Goal: Communication & Community: Answer question/provide support

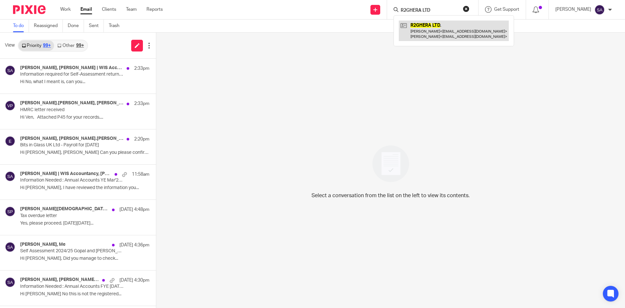
type input "R2GHERA LTD"
click at [419, 25] on link at bounding box center [454, 31] width 110 height 20
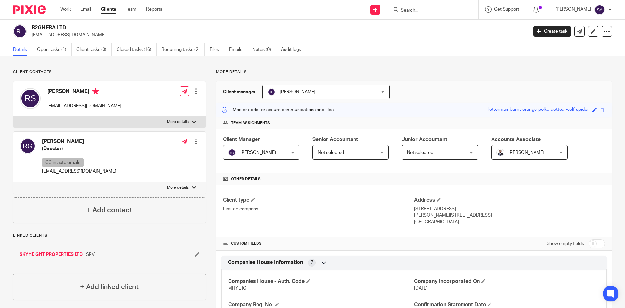
click at [438, 9] on input "Search" at bounding box center [429, 11] width 59 height 6
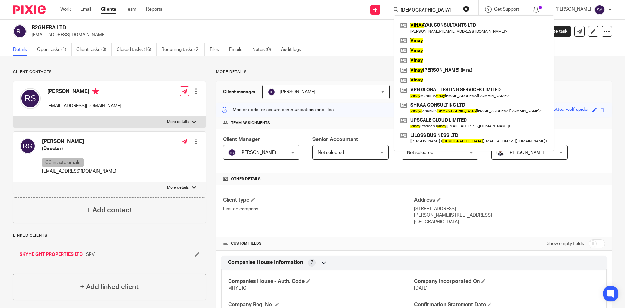
type input "vinaa"
click at [438, 20] on div "VINAA YAK CONSULTANTS LTD Vinay Nelakurty < vinay.nelakurty@gmail.com > Vinay V…" at bounding box center [474, 83] width 161 height 136
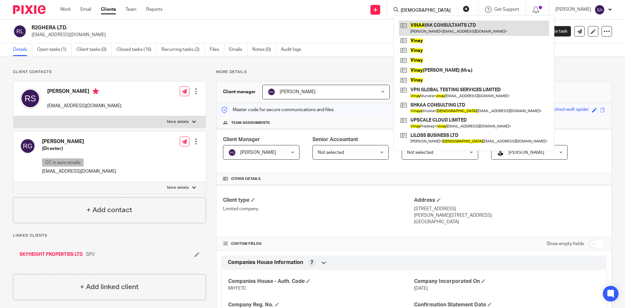
click at [436, 22] on link at bounding box center [474, 28] width 151 height 15
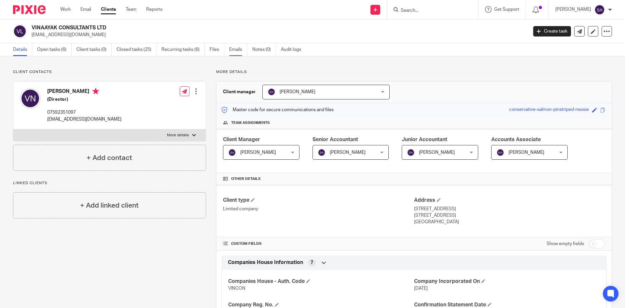
click at [235, 49] on link "Emails" at bounding box center [238, 49] width 18 height 13
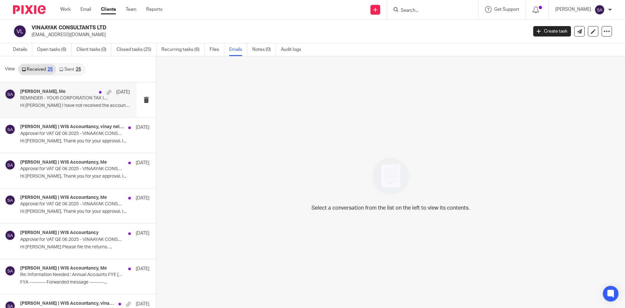
click at [71, 94] on div "vinay nelakurty, Me 19 Sep" at bounding box center [75, 92] width 110 height 7
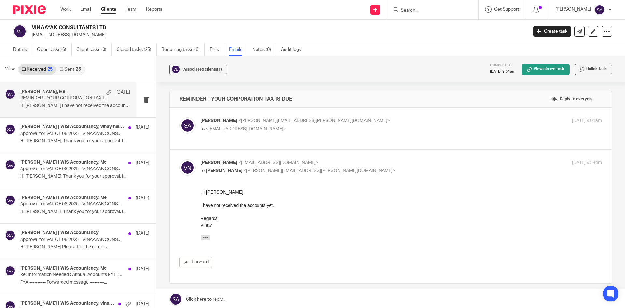
click at [326, 120] on p "Shafiya Abdulla <shafiya.abdulla@wis-accountancy.co.uk>" at bounding box center [335, 120] width 268 height 7
checkbox input "true"
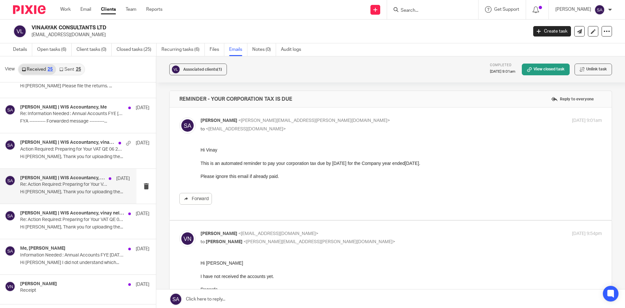
scroll to position [163, 0]
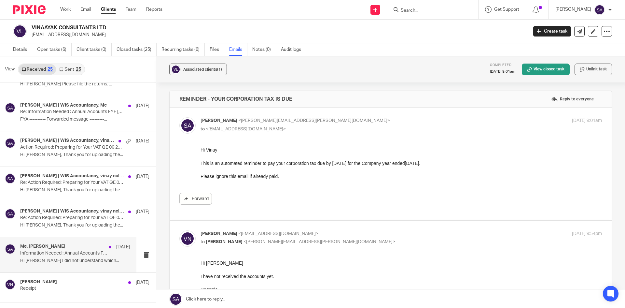
click at [65, 248] on div "Me, vinay nelakurty 5 Aug" at bounding box center [75, 247] width 110 height 7
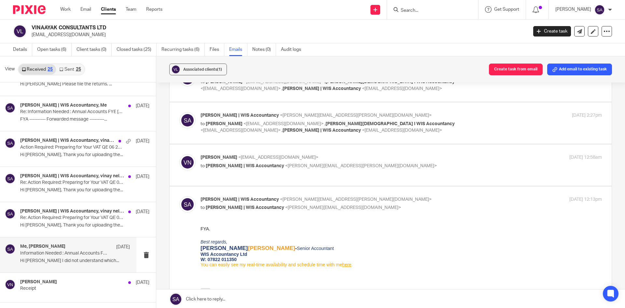
scroll to position [130, 0]
click at [316, 167] on span "<[PERSON_NAME][EMAIL_ADDRESS][PERSON_NAME][DOMAIN_NAME]>" at bounding box center [361, 166] width 152 height 5
checkbox input "true"
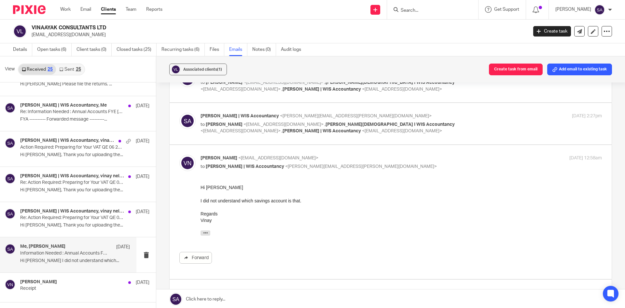
scroll to position [0, 0]
click at [455, 114] on p "Shafiya Abdulla | WIS Accountancy <shafiya.abdulla@wis-accountancy.co.uk>" at bounding box center [335, 116] width 268 height 7
checkbox input "true"
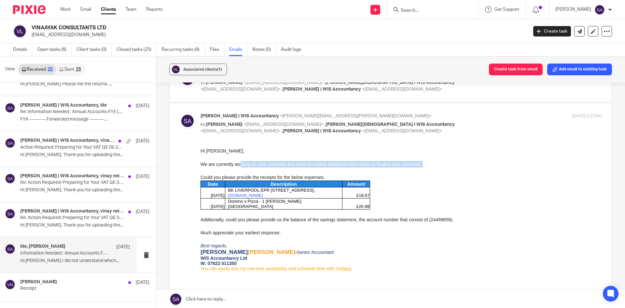
drag, startPoint x: 240, startPoint y: 165, endPoint x: 320, endPoint y: 168, distance: 79.9
click at [320, 168] on div "Hi Vinay, We are currently working on your accounts and need the below addition…" at bounding box center [402, 191] width 402 height 88
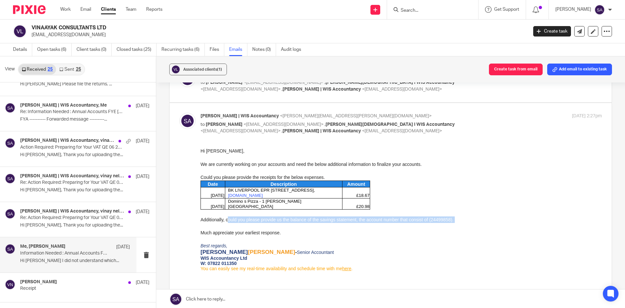
drag, startPoint x: 229, startPoint y: 211, endPoint x: 341, endPoint y: 215, distance: 112.5
click at [341, 215] on div "Hi Vinay, We are currently working on your accounts and need the below addition…" at bounding box center [402, 191] width 402 height 88
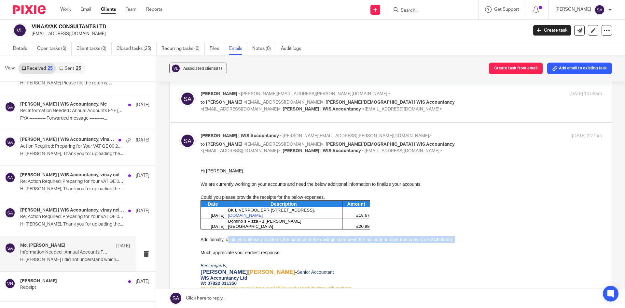
scroll to position [104, 0]
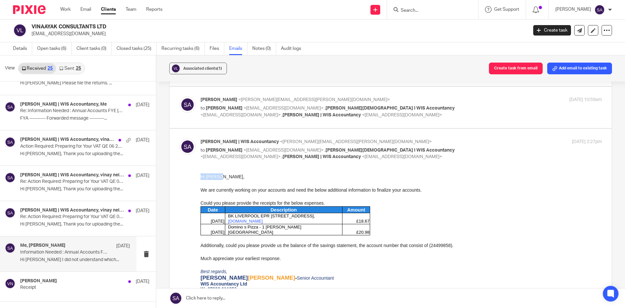
drag, startPoint x: 219, startPoint y: 177, endPoint x: 197, endPoint y: 176, distance: 22.5
click at [201, 176] on html "Hi Vinay, We are currently working on your accounts and need the below addition…" at bounding box center [402, 245] width 402 height 145
copy div "Hi [PERSON_NAME],"
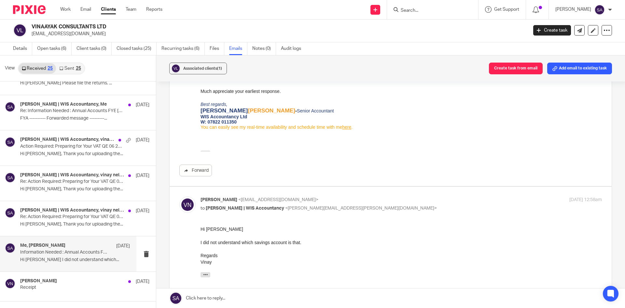
scroll to position [364, 0]
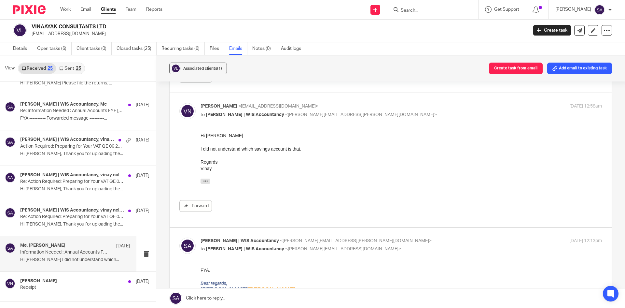
click at [213, 298] on link at bounding box center [390, 298] width 469 height 20
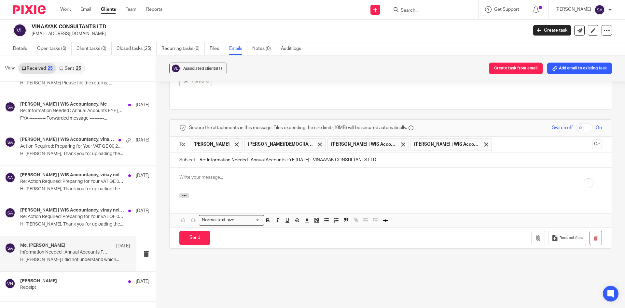
scroll to position [0, 0]
click at [189, 178] on p "To enrich screen reader interactions, please activate Accessibility in Grammarl…" at bounding box center [390, 177] width 423 height 7
drag, startPoint x: 206, startPoint y: 160, endPoint x: 193, endPoint y: 158, distance: 13.0
click at [193, 158] on div "Subject: Re: Information Needed : Annual Accounts FYE 31 Jan 2025 - VINAAYAK CO…" at bounding box center [390, 160] width 423 height 15
type input "Information Needed : Annual Accounts FYE [DATE] - VINAAYAK CONSULTANTS LTD"
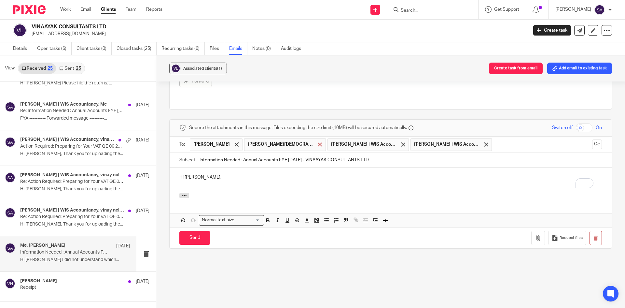
click at [318, 144] on span at bounding box center [320, 144] width 4 height 4
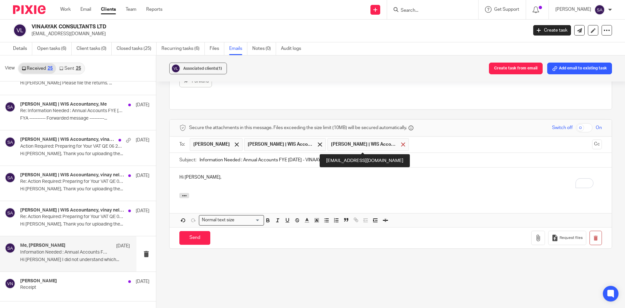
click at [401, 144] on span at bounding box center [403, 144] width 4 height 4
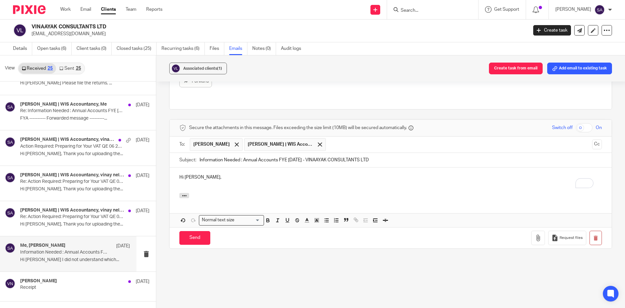
click at [194, 184] on p "To enrich screen reader interactions, please activate Accessibility in Grammarl…" at bounding box center [390, 184] width 423 height 7
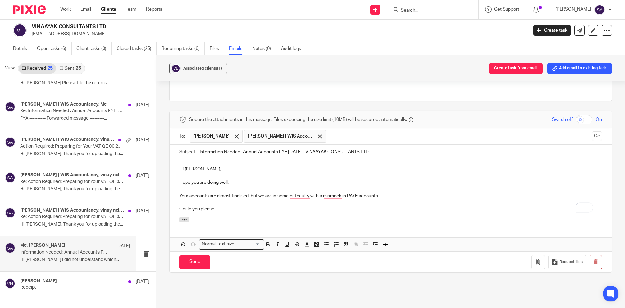
scroll to position [681, 0]
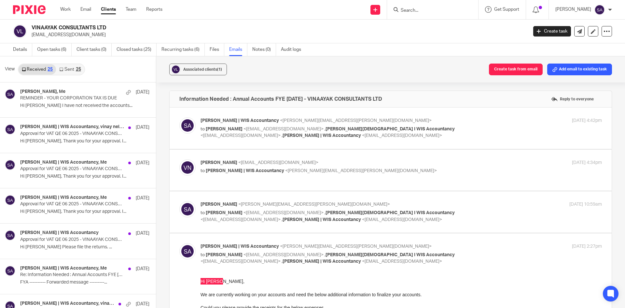
scroll to position [671, 0]
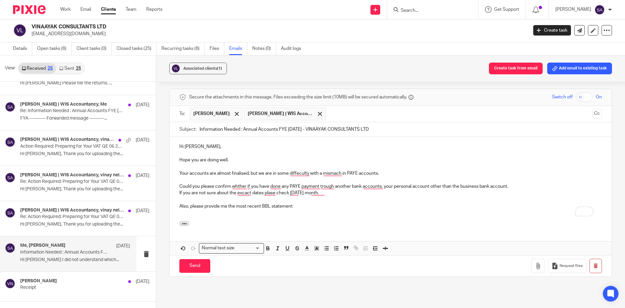
click at [305, 207] on p "Also, please provide me the most recent BBL statement" at bounding box center [390, 206] width 423 height 7
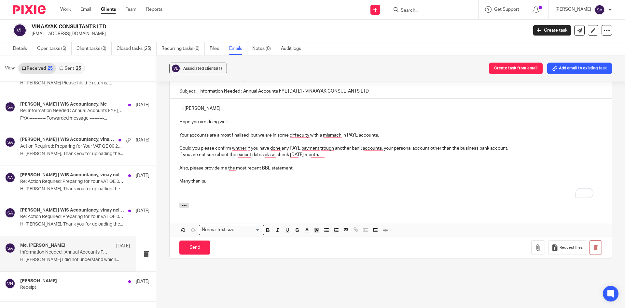
scroll to position [712, 0]
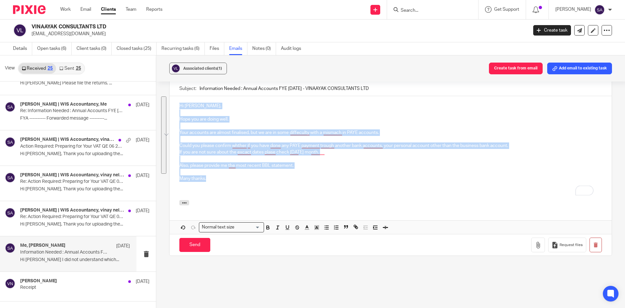
drag, startPoint x: 186, startPoint y: 160, endPoint x: 157, endPoint y: 98, distance: 68.1
click at [157, 98] on div "Associated clients (1) Create task from email Add email to existing task Inform…" at bounding box center [390, 181] width 469 height 252
copy div "Hi [PERSON_NAME], Hope you are doing well. Your accounts are almost finalised, …"
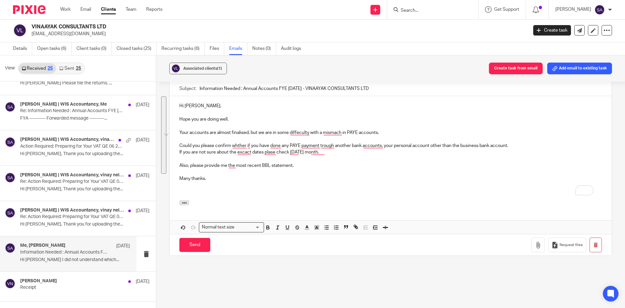
click at [234, 182] on p "To enrich screen reader interactions, please activate Accessibility in Grammarl…" at bounding box center [390, 185] width 423 height 7
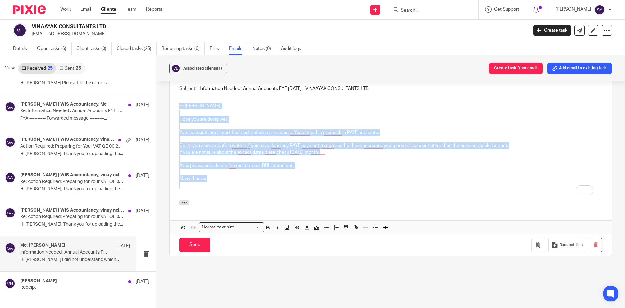
drag, startPoint x: 216, startPoint y: 178, endPoint x: 152, endPoint y: 93, distance: 106.8
click at [152, 93] on div "View Received 25 Sent 25 vinay nelakurty, Me 19 Sep REMINDER - YOUR CORPORATION…" at bounding box center [312, 181] width 625 height 252
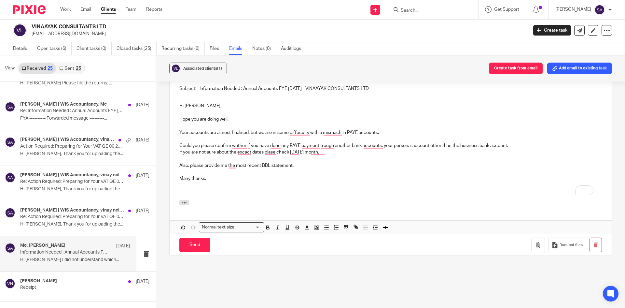
scroll to position [705, 0]
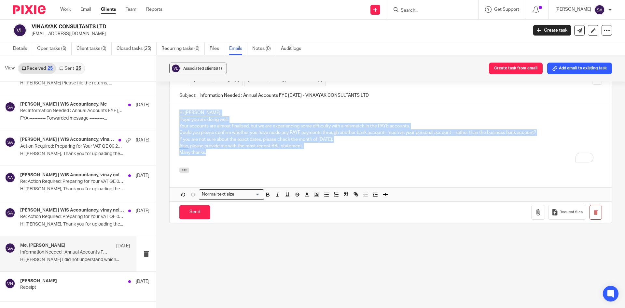
drag, startPoint x: 176, startPoint y: 126, endPoint x: 165, endPoint y: 95, distance: 33.1
click at [165, 95] on div "Associated clients (1) Create task from email Add email to existing task Inform…" at bounding box center [390, 181] width 469 height 252
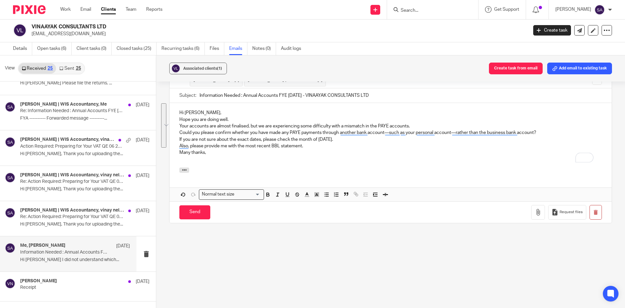
click at [290, 165] on div "Hi Vinay, Hope you are doing well. Your accounts are almost finalised, but we a…" at bounding box center [391, 135] width 442 height 64
click at [203, 112] on p "Hi [PERSON_NAME]," at bounding box center [390, 112] width 423 height 7
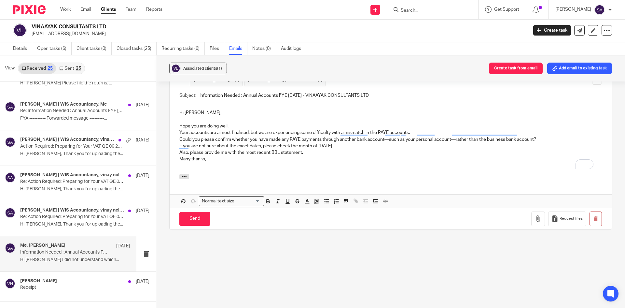
scroll to position [712, 0]
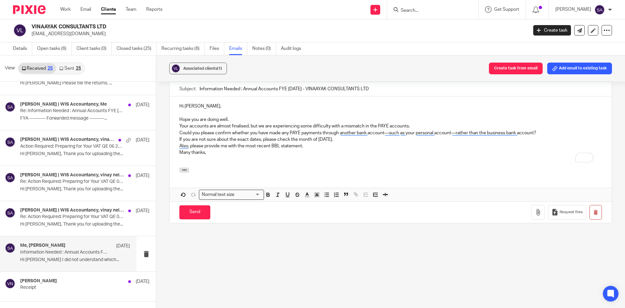
click at [238, 120] on p "Hope you are doing well." at bounding box center [390, 119] width 423 height 7
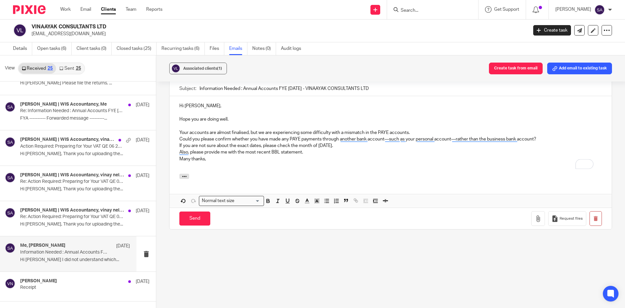
click at [424, 132] on p "Your accounts are almost finalised, but we are experiencing some difficulty wit…" at bounding box center [390, 132] width 423 height 7
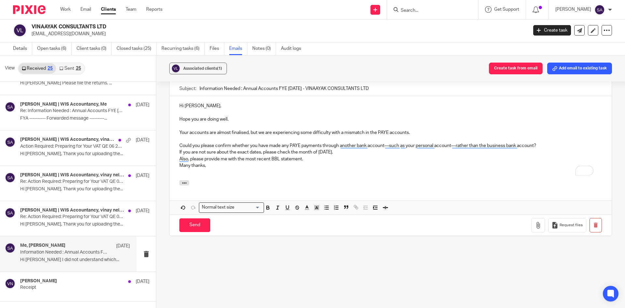
click at [550, 147] on p "Could you please confirm whether you have made any PAYE payments through anothe…" at bounding box center [390, 145] width 423 height 7
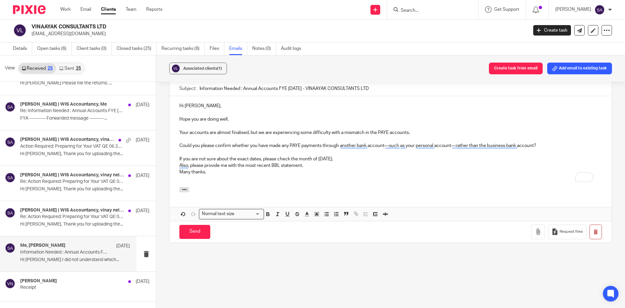
click at [361, 163] on p "Also, please provide me with the most recent BBL statement." at bounding box center [390, 165] width 423 height 7
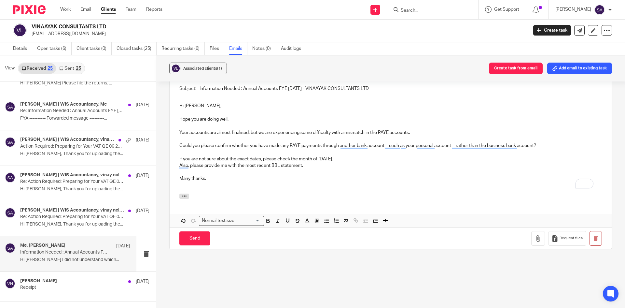
click at [356, 153] on p "To enrich screen reader interactions, please activate Accessibility in Grammarl…" at bounding box center [390, 152] width 423 height 7
click at [353, 156] on p "If you are not sure about the exact dates, please check the month of [DATE]." at bounding box center [390, 159] width 423 height 7
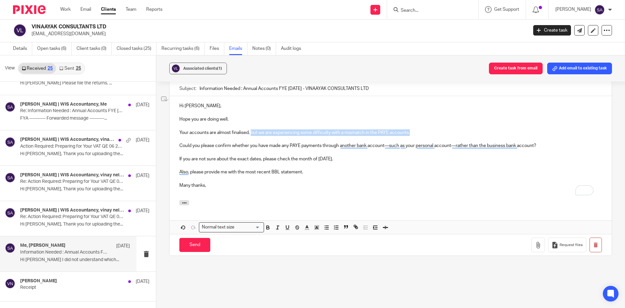
drag, startPoint x: 405, startPoint y: 135, endPoint x: 251, endPoint y: 130, distance: 154.2
click at [251, 130] on p "Your accounts are almost finalised, but we are experiencing some difficulty wit…" at bounding box center [390, 132] width 423 height 7
copy p "but we are experiencing some difficulty with a mismatch in the PAYE accounts."
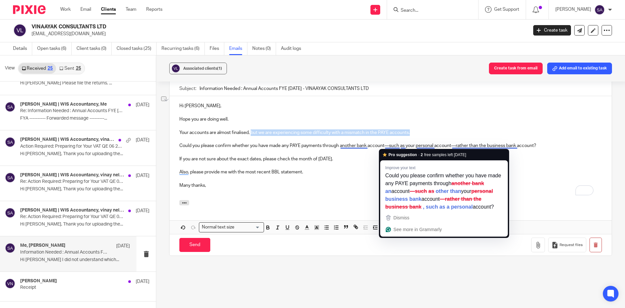
click at [385, 145] on p "Could you please confirm whether you have made any PAYE payments through anothe…" at bounding box center [390, 145] width 423 height 7
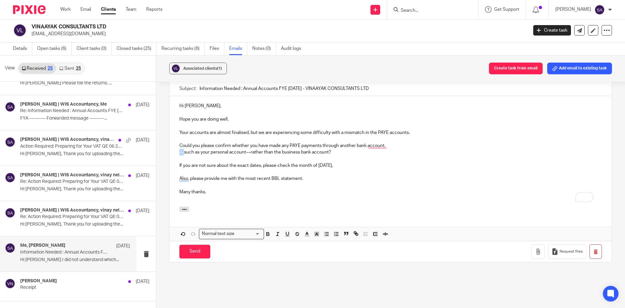
drag, startPoint x: 184, startPoint y: 152, endPoint x: 174, endPoint y: 152, distance: 10.1
click at [174, 152] on div "Hi Vinay, Hope you are doing well. Your accounts are almost finalised, but we a…" at bounding box center [391, 151] width 442 height 110
click at [246, 152] on p "such as your personal account—rather than the business bank account?" at bounding box center [390, 152] width 423 height 7
click at [330, 151] on p "such as your personal account, rather than the business bank account?" at bounding box center [390, 152] width 423 height 7
click at [195, 152] on p "such as your personal account, rather than the business bank account)" at bounding box center [390, 152] width 423 height 7
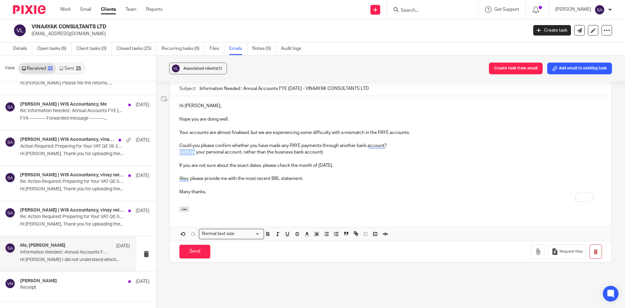
drag, startPoint x: 193, startPoint y: 152, endPoint x: 175, endPoint y: 152, distance: 18.6
click at [175, 152] on div "Hi Vinay, Hope you are doing well. Your accounts are almost finalised, but we a…" at bounding box center [391, 151] width 442 height 110
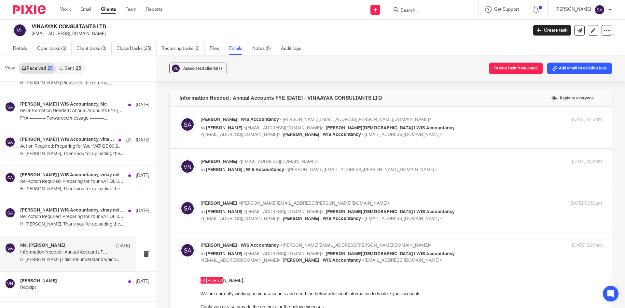
scroll to position [712, 0]
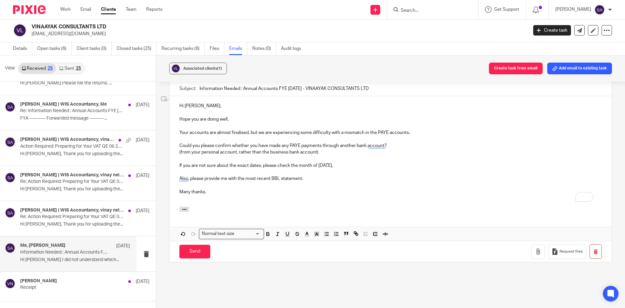
drag, startPoint x: 349, startPoint y: 166, endPoint x: 318, endPoint y: 164, distance: 31.0
click at [318, 164] on p "If you are not sure about the exact dates, please check the month of [DATE]." at bounding box center [390, 165] width 423 height 7
click at [269, 235] on icon "button" at bounding box center [268, 234] width 6 height 6
click at [293, 197] on p "To enrich screen reader interactions, please activate Accessibility in Grammarl…" at bounding box center [390, 198] width 423 height 7
drag, startPoint x: 270, startPoint y: 178, endPoint x: 301, endPoint y: 178, distance: 30.3
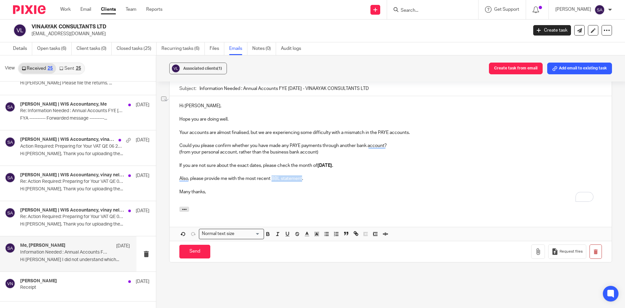
click at [301, 178] on p "Also, please provide me with the most recent BBL statement." at bounding box center [390, 178] width 423 height 7
drag, startPoint x: 270, startPoint y: 233, endPoint x: 275, endPoint y: 230, distance: 6.1
click at [270, 233] on button "button" at bounding box center [268, 234] width 8 height 8
click at [327, 208] on div at bounding box center [391, 210] width 442 height 7
click at [217, 194] on p "Many thanks," at bounding box center [390, 192] width 423 height 7
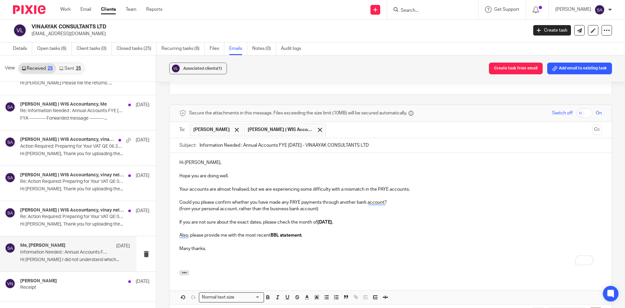
scroll to position [647, 0]
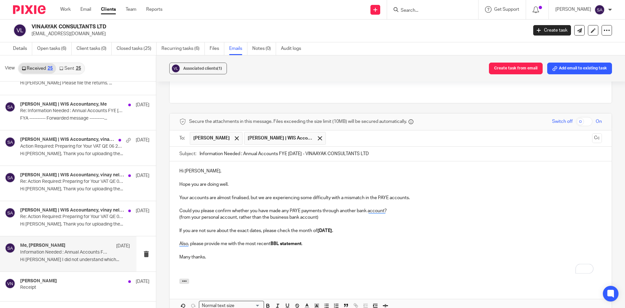
click at [355, 136] on input "text" at bounding box center [459, 138] width 261 height 13
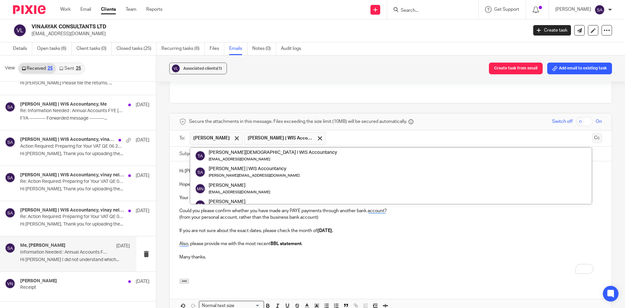
click at [593, 135] on button "Cc" at bounding box center [598, 138] width 10 height 10
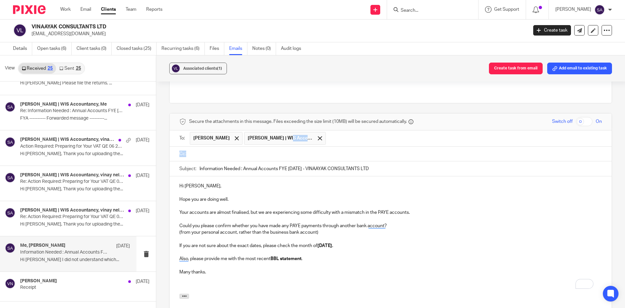
drag, startPoint x: 285, startPoint y: 139, endPoint x: 277, endPoint y: 148, distance: 12.2
click at [277, 148] on form "Secure the attachments in this message. Files exceeding the size limit (10MB) w…" at bounding box center [391, 230] width 442 height 235
click at [318, 137] on span at bounding box center [320, 138] width 4 height 4
click at [226, 152] on input "text" at bounding box center [396, 153] width 408 height 7
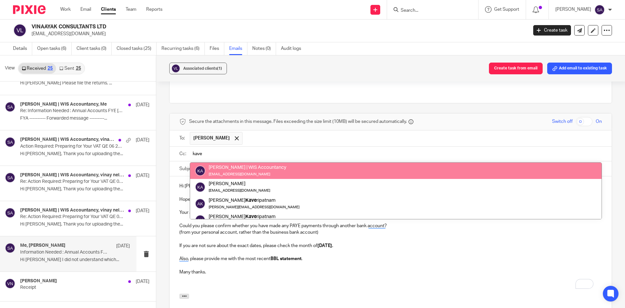
type input "kave"
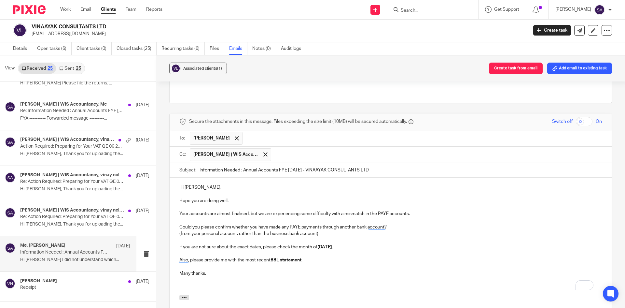
click at [235, 233] on p "(from your personal account, rather than the business bank account)" at bounding box center [390, 233] width 423 height 7
click at [194, 279] on p "To enrich screen reader interactions, please activate Accessibility in Grammarl…" at bounding box center [390, 280] width 423 height 7
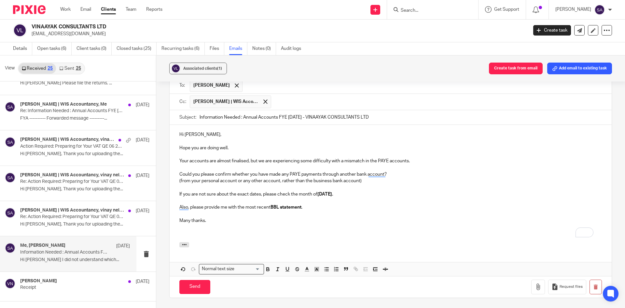
scroll to position [709, 0]
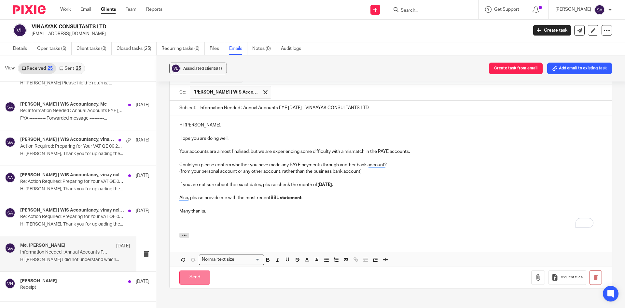
click at [197, 276] on input "Send" at bounding box center [194, 277] width 31 height 14
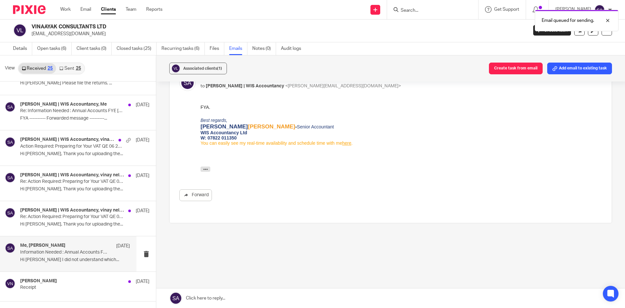
scroll to position [527, 0]
